Goal: Task Accomplishment & Management: Manage account settings

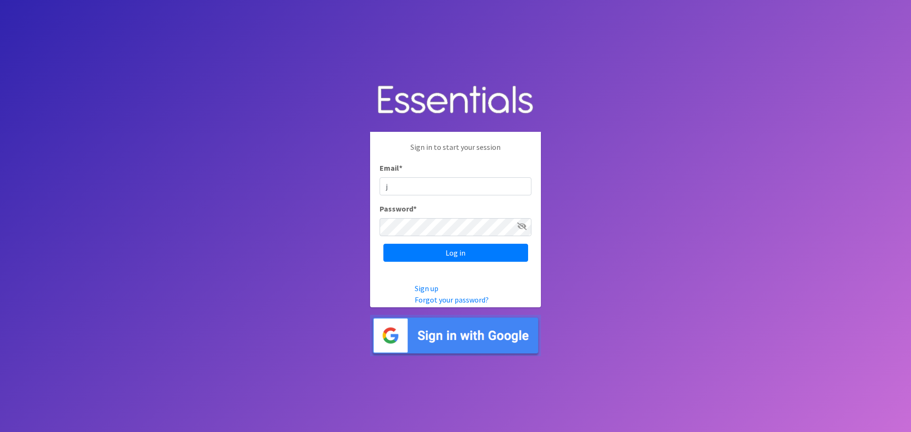
type input "[EMAIL_ADDRESS][DOMAIN_NAME]"
click at [523, 224] on icon at bounding box center [521, 227] width 9 height 8
click at [475, 250] on input "Log in" at bounding box center [455, 253] width 145 height 18
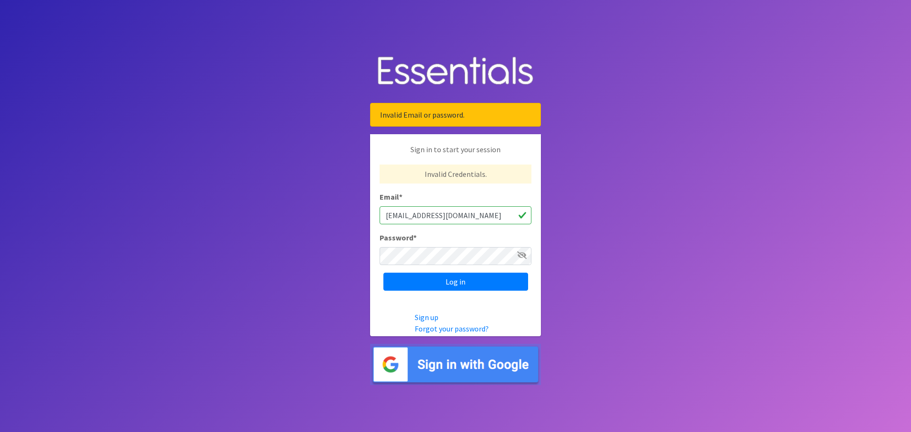
click at [520, 256] on icon at bounding box center [521, 255] width 9 height 8
click at [466, 282] on input "Log in" at bounding box center [455, 282] width 145 height 18
